Goal: Task Accomplishment & Management: Use online tool/utility

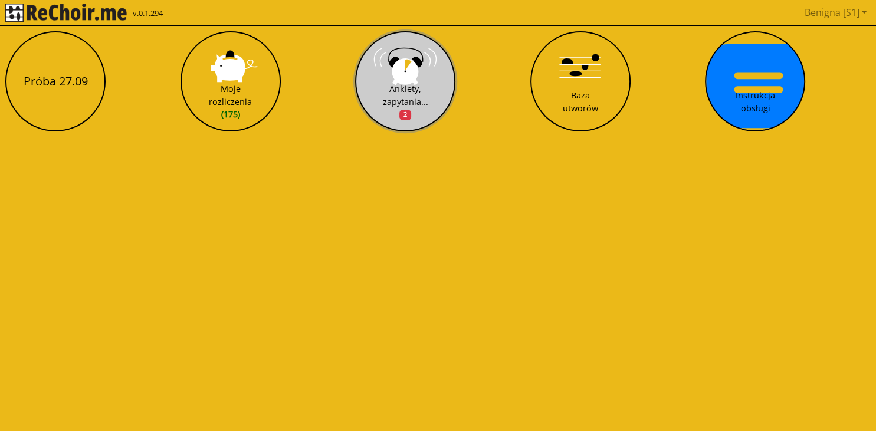
click at [390, 93] on div "Ankiety, zapytania... 2" at bounding box center [405, 102] width 45 height 38
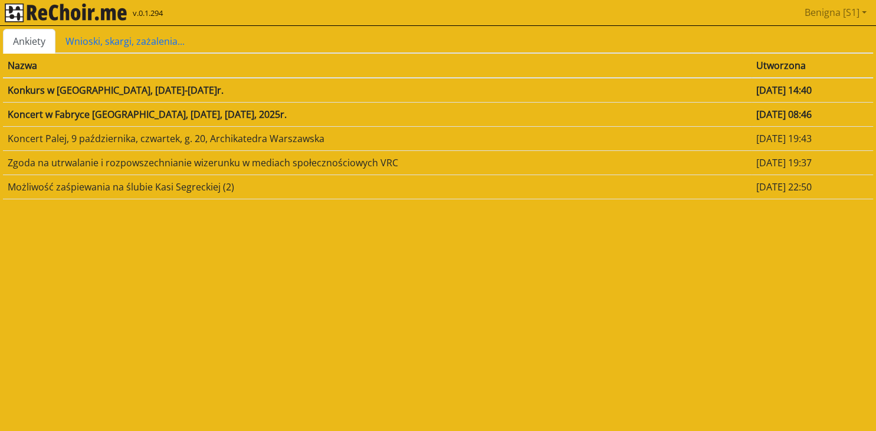
click at [31, 87] on td "Konkurs w Lublinie, 14-15 listopada 2025r." at bounding box center [377, 90] width 748 height 25
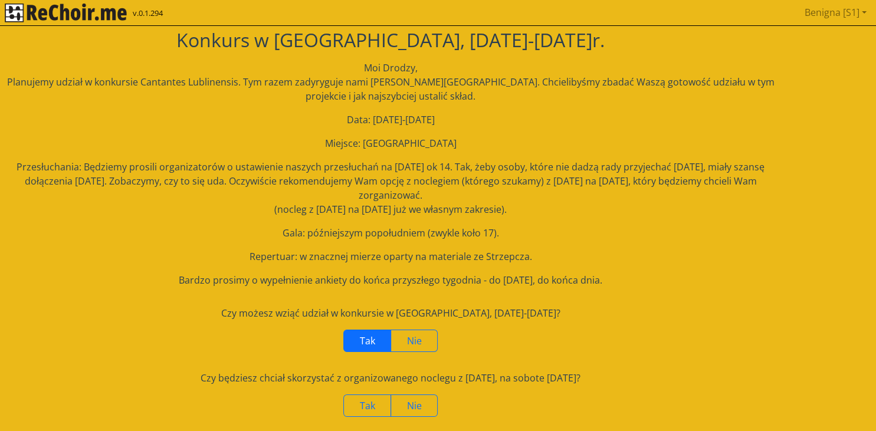
click at [364, 341] on span "Tak" at bounding box center [367, 340] width 15 height 13
click at [410, 405] on span "Nie" at bounding box center [414, 405] width 15 height 13
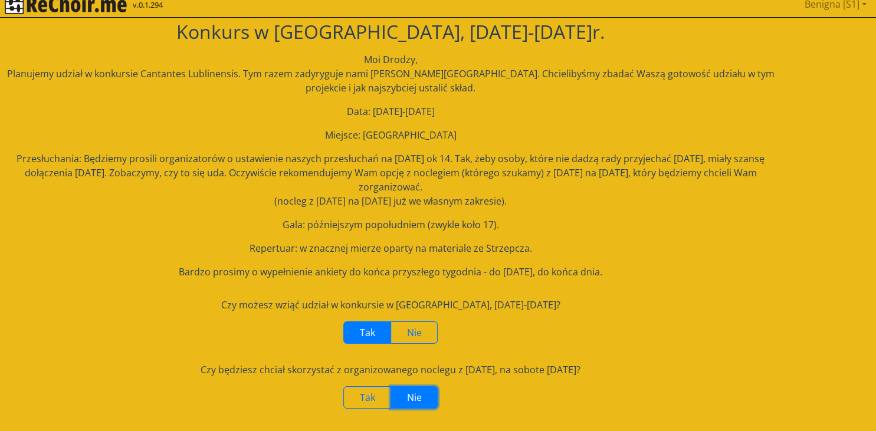
scroll to position [49, 0]
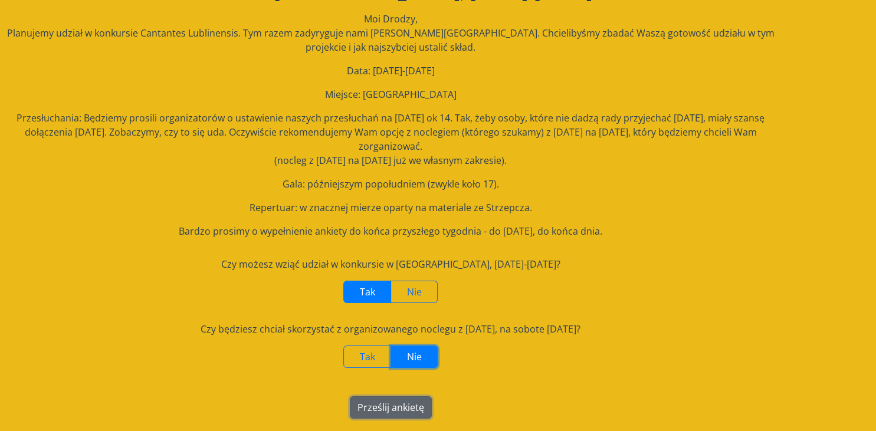
click at [394, 399] on button "Prześlij ankietę" at bounding box center [391, 407] width 82 height 22
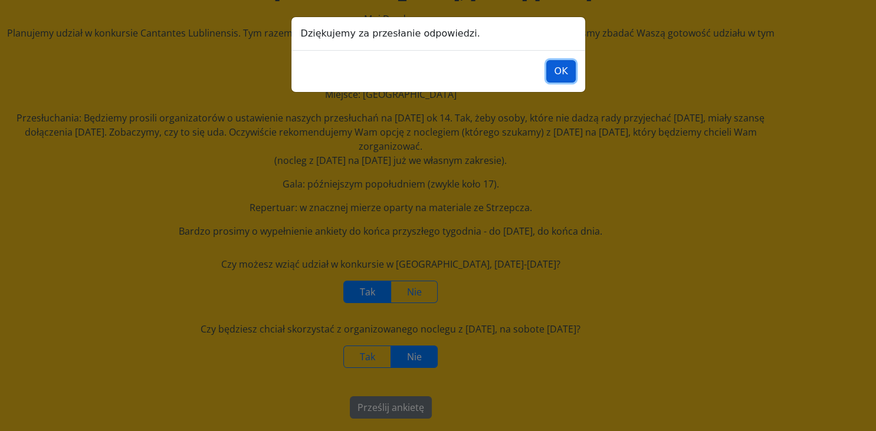
click at [561, 70] on button "OK" at bounding box center [560, 71] width 29 height 22
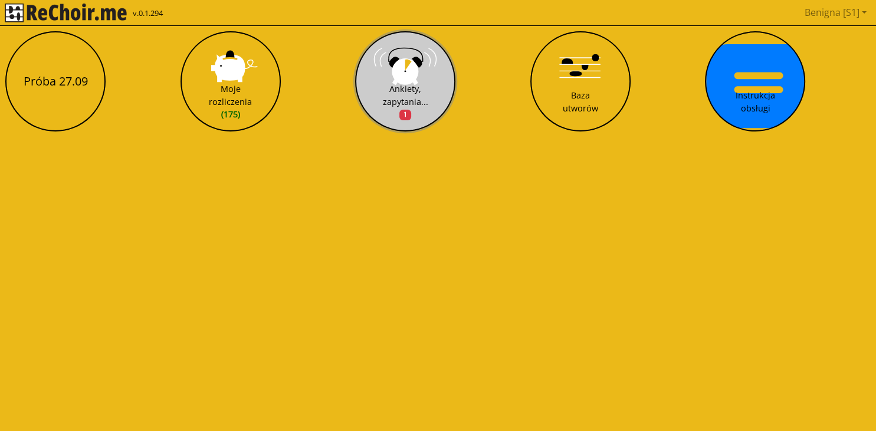
click at [410, 87] on div "Ankiety, zapytania... 1" at bounding box center [405, 102] width 45 height 38
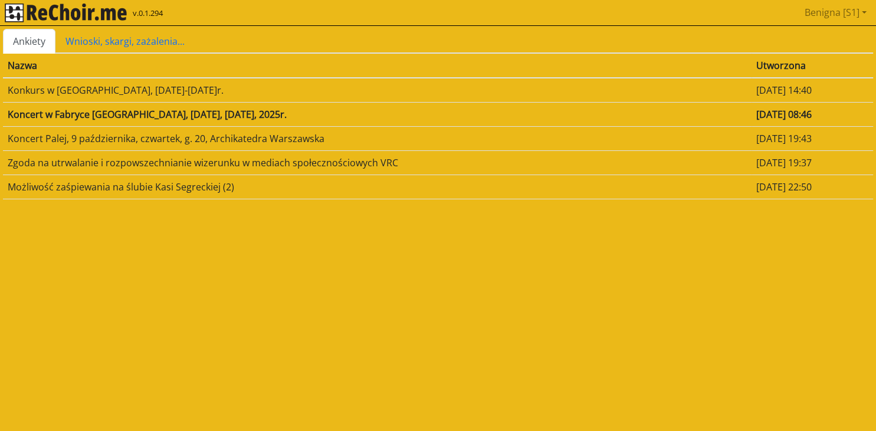
click at [235, 113] on td "Koncert w Fabryce Norblina, 19 listopada, środa, 2025r." at bounding box center [377, 114] width 748 height 24
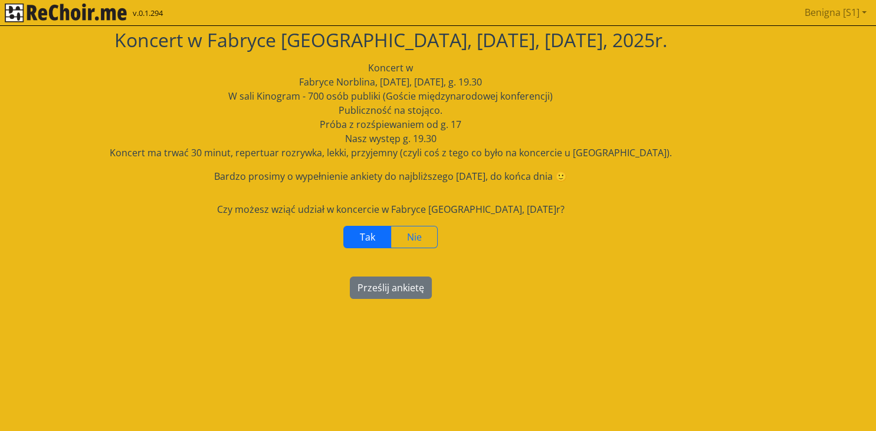
click at [379, 236] on label "Tak" at bounding box center [367, 237] width 48 height 22
click at [401, 287] on button "Prześlij ankietę" at bounding box center [391, 288] width 82 height 22
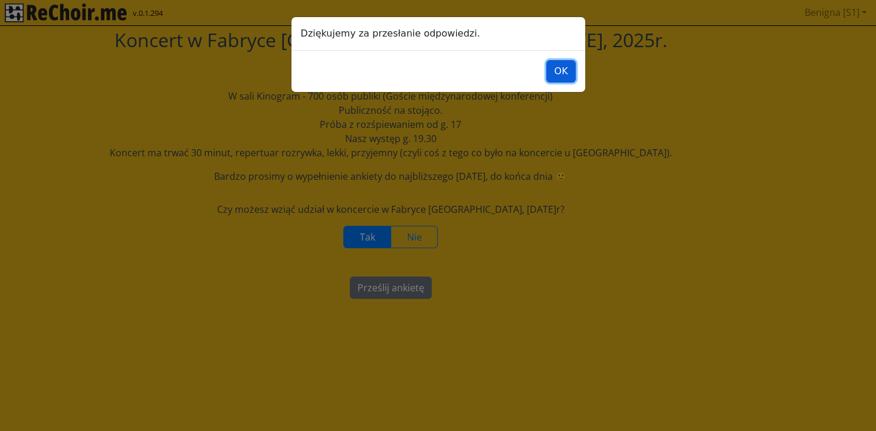
click at [559, 74] on button "OK" at bounding box center [560, 71] width 29 height 22
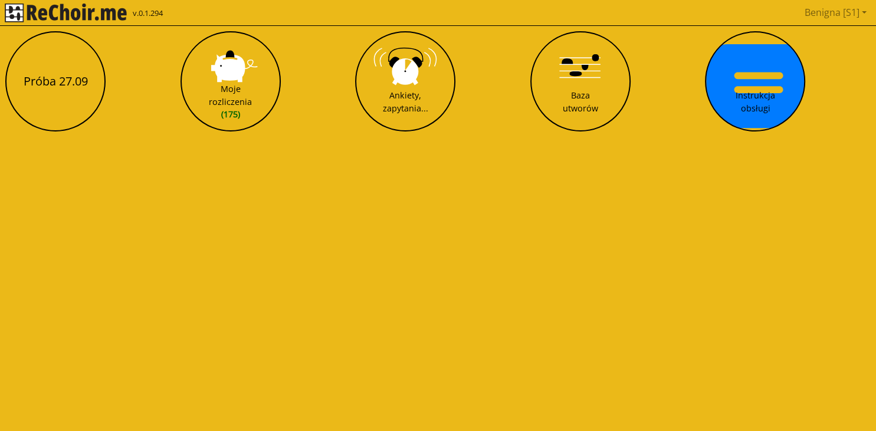
drag, startPoint x: 679, startPoint y: 211, endPoint x: 688, endPoint y: 203, distance: 10.9
click at [680, 142] on html "v.0.1.294 Benigna [S1] Pobierz link do kalendarza Wyloguj Próba 27.09 Moje rozl…" at bounding box center [438, 71] width 876 height 142
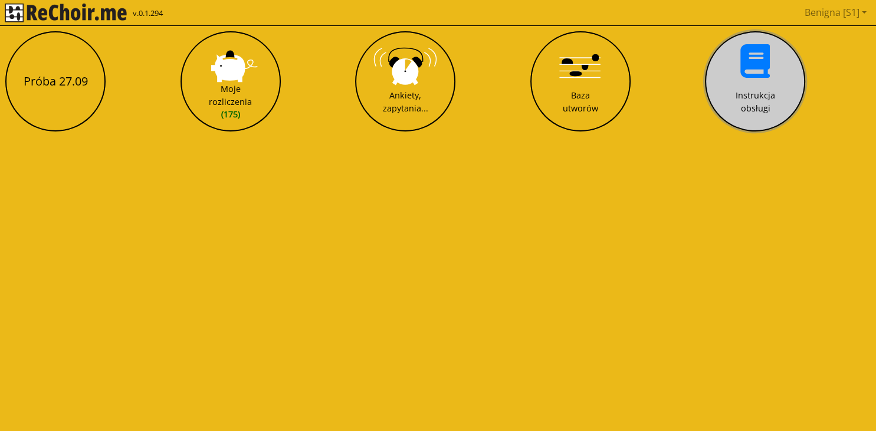
click at [742, 85] on button "Instrukcja obsługi" at bounding box center [755, 81] width 100 height 100
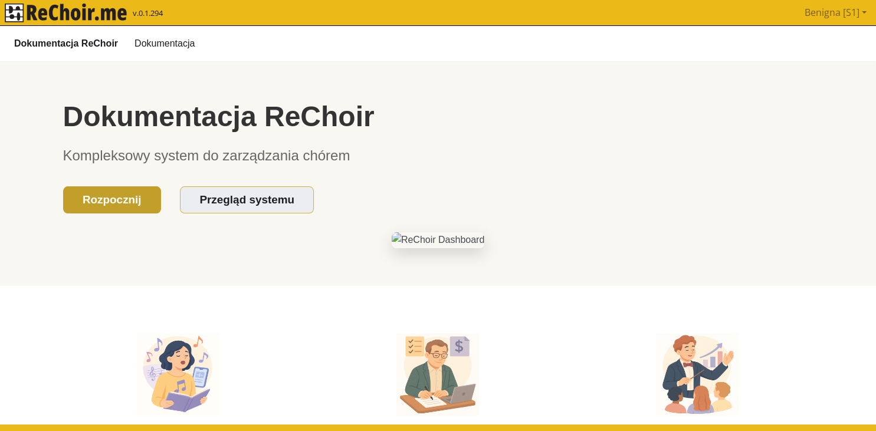
click at [115, 193] on link "Rozpocznij" at bounding box center [112, 200] width 98 height 28
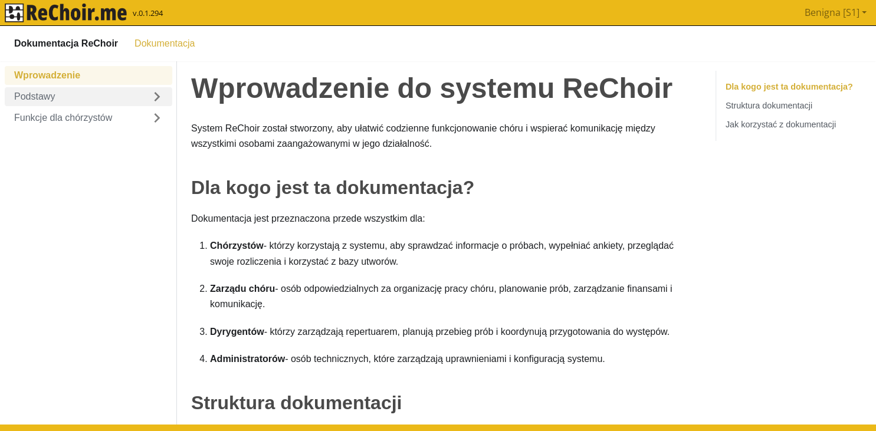
click at [63, 103] on link "Podstawy" at bounding box center [88, 96] width 167 height 19
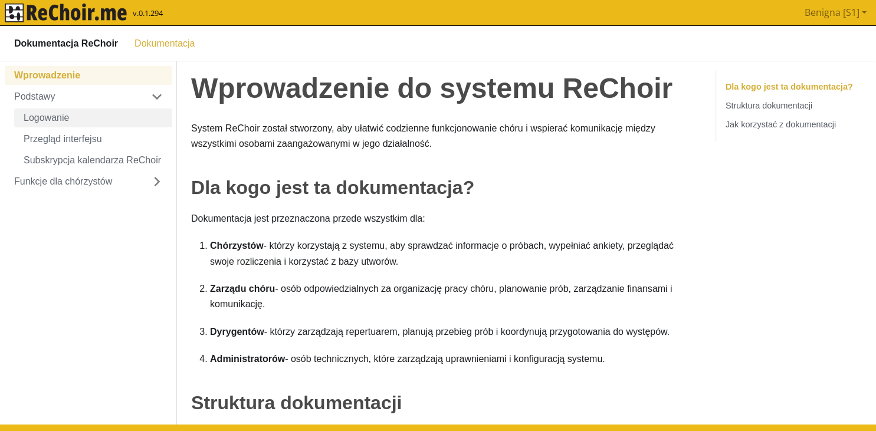
click at [57, 115] on link "Logowanie" at bounding box center [93, 117] width 158 height 19
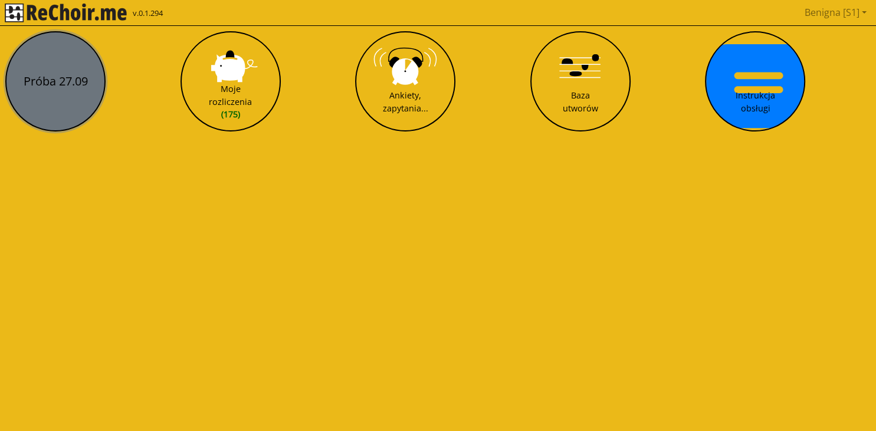
click at [44, 86] on button "Próba 27.09" at bounding box center [55, 81] width 100 height 100
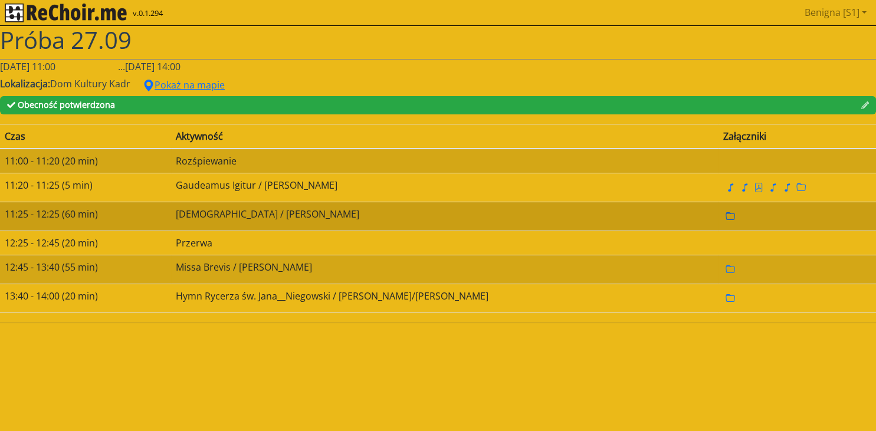
click at [723, 215] on link at bounding box center [730, 216] width 14 height 13
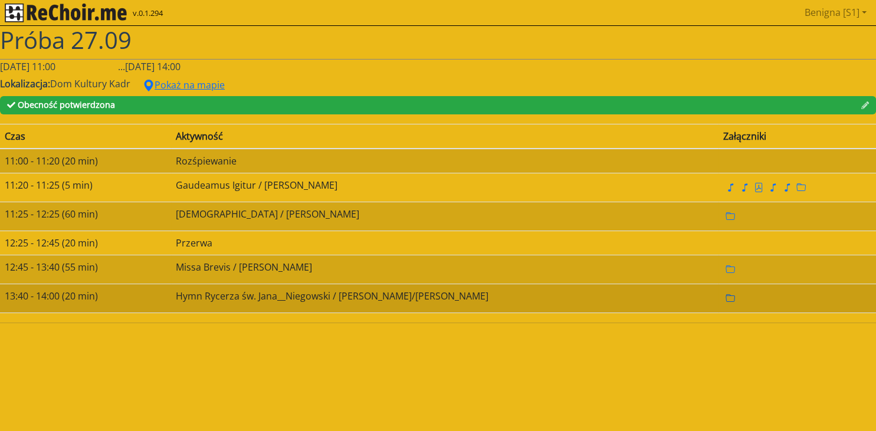
click at [725, 296] on icon "folder" at bounding box center [729, 298] width 9 height 8
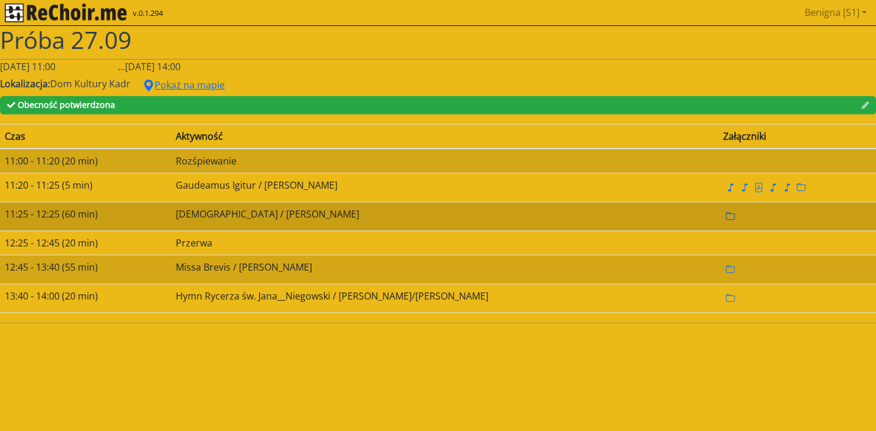
click at [725, 216] on icon "folder" at bounding box center [729, 216] width 9 height 9
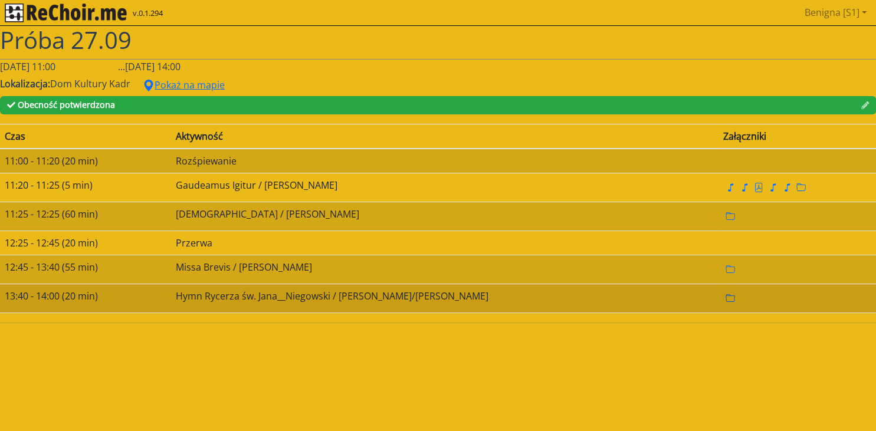
click at [725, 299] on icon "folder" at bounding box center [729, 298] width 9 height 9
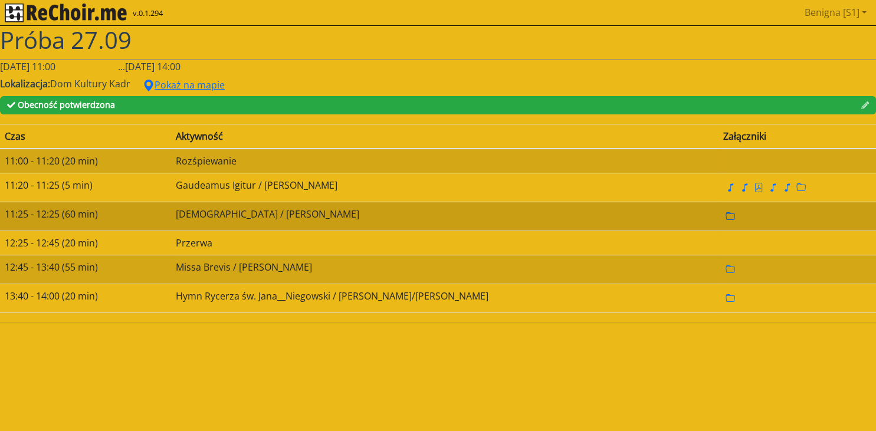
click at [725, 216] on icon "folder" at bounding box center [729, 216] width 9 height 9
